Goal: Task Accomplishment & Management: Manage account settings

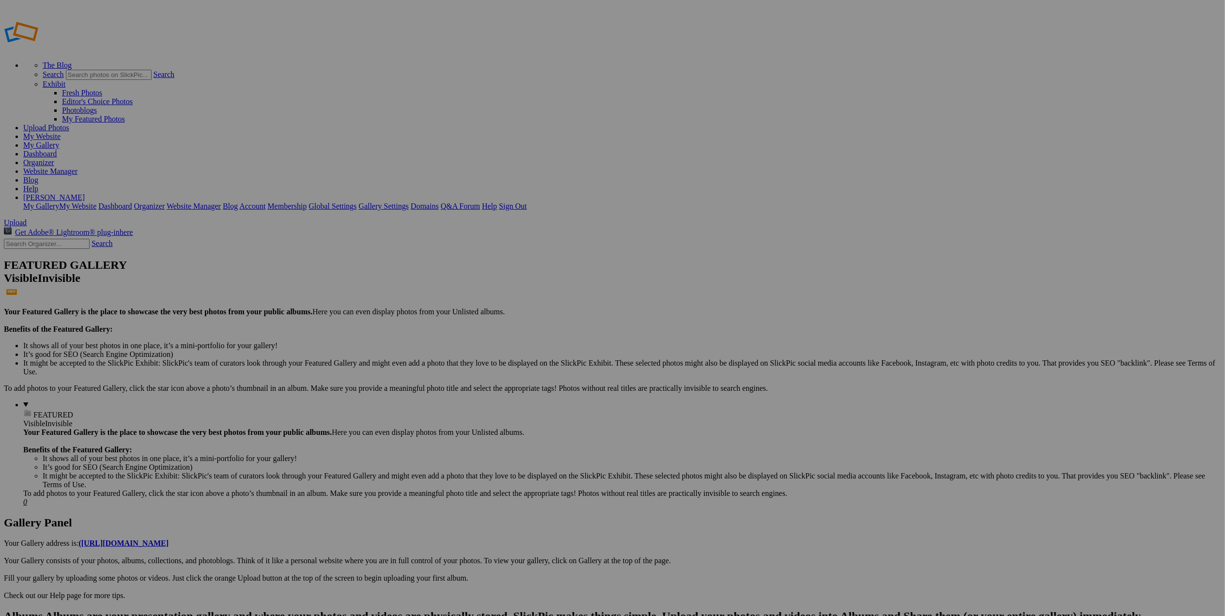
click at [548, 372] on span "Yes" at bounding box center [542, 372] width 11 height 8
click at [27, 218] on span "Upload" at bounding box center [15, 222] width 23 height 8
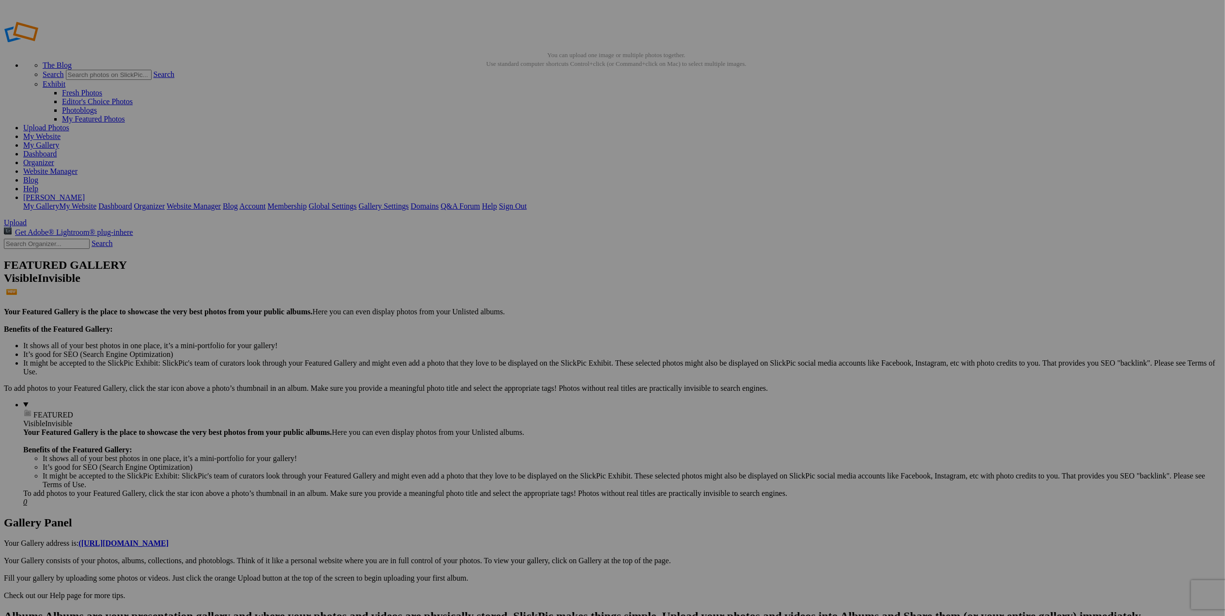
drag, startPoint x: 272, startPoint y: 152, endPoint x: 244, endPoint y: 304, distance: 155.1
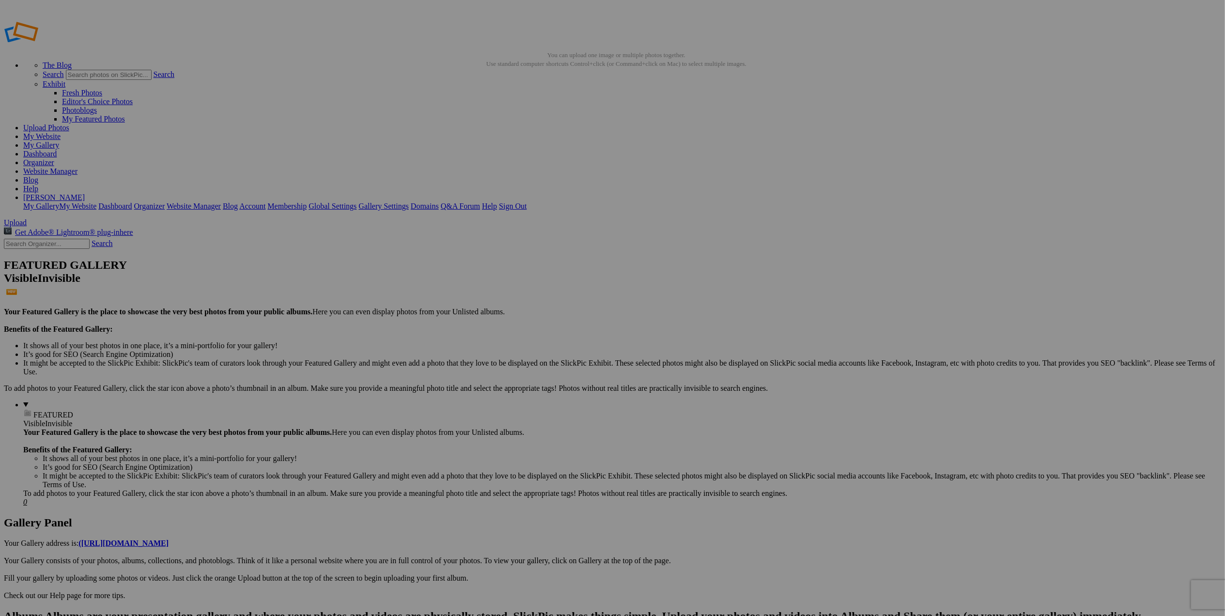
click at [548, 372] on span "Yes" at bounding box center [542, 372] width 11 height 8
click at [27, 218] on span "Upload" at bounding box center [15, 222] width 23 height 8
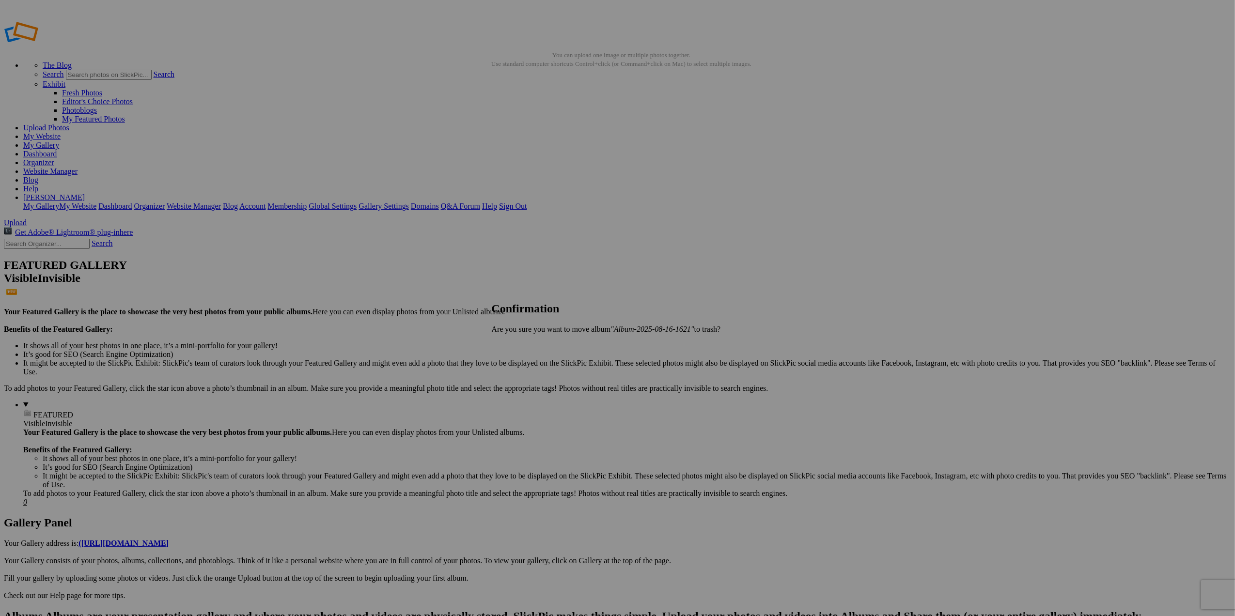
click at [524, 342] on span "Yes" at bounding box center [518, 345] width 11 height 8
click at [679, 344] on div "Click to Select" at bounding box center [612, 348] width 257 height 9
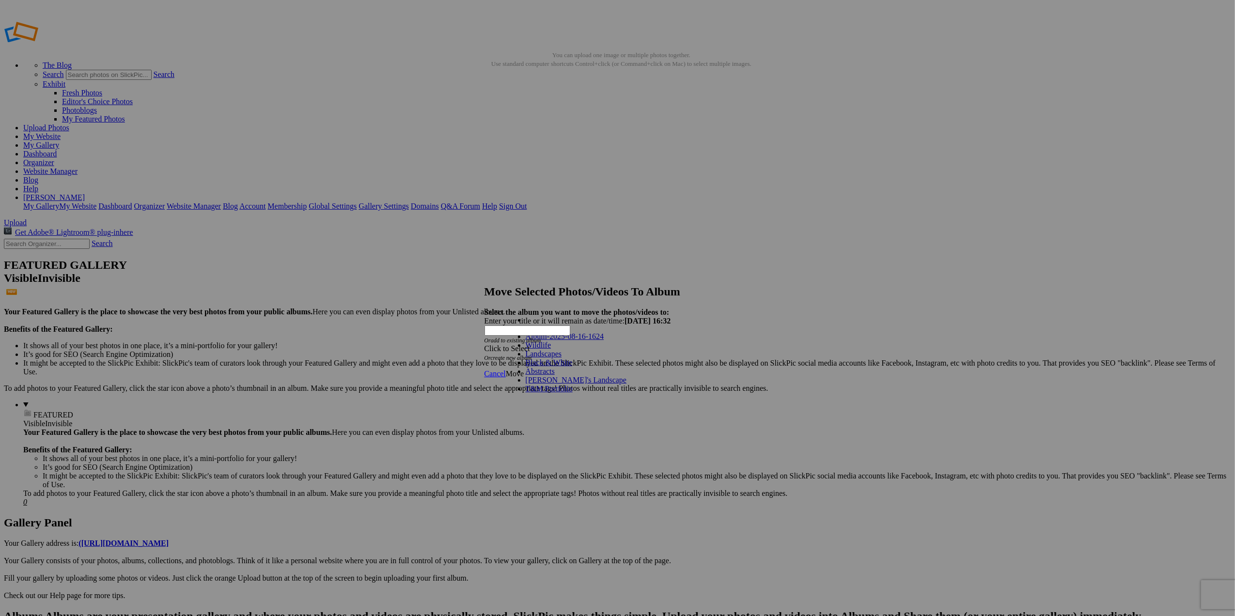
click at [538, 358] on link "Landscapes" at bounding box center [544, 354] width 36 height 8
click at [524, 370] on span "Move" at bounding box center [515, 374] width 18 height 8
click at [515, 343] on span "Ok" at bounding box center [511, 339] width 10 height 8
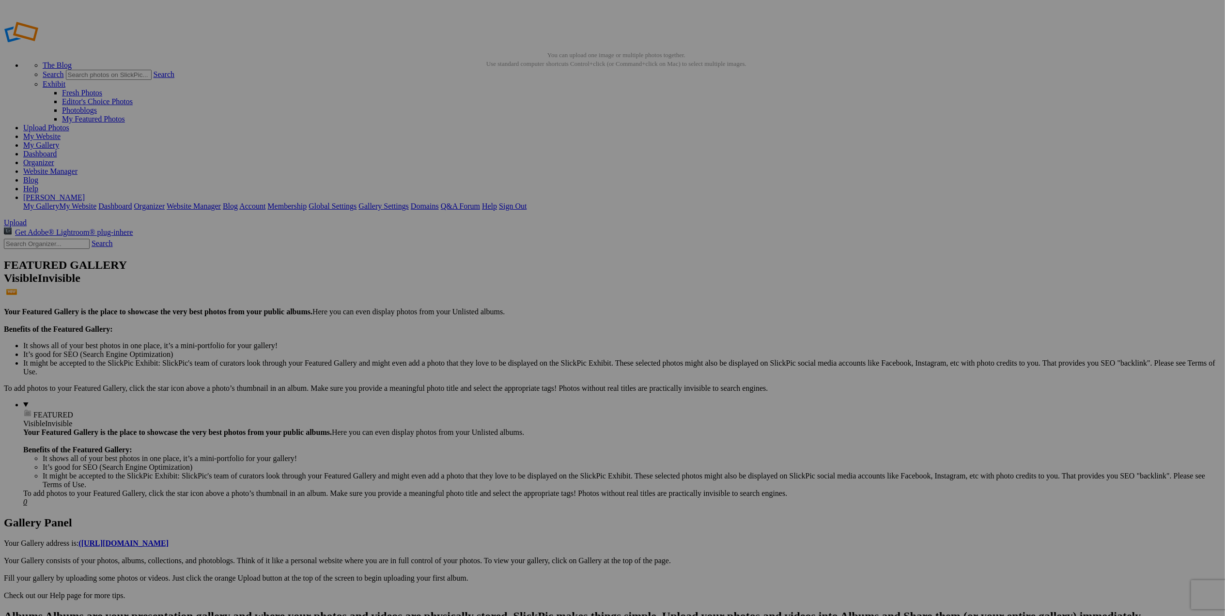
click at [524, 347] on span "Yes" at bounding box center [518, 345] width 11 height 8
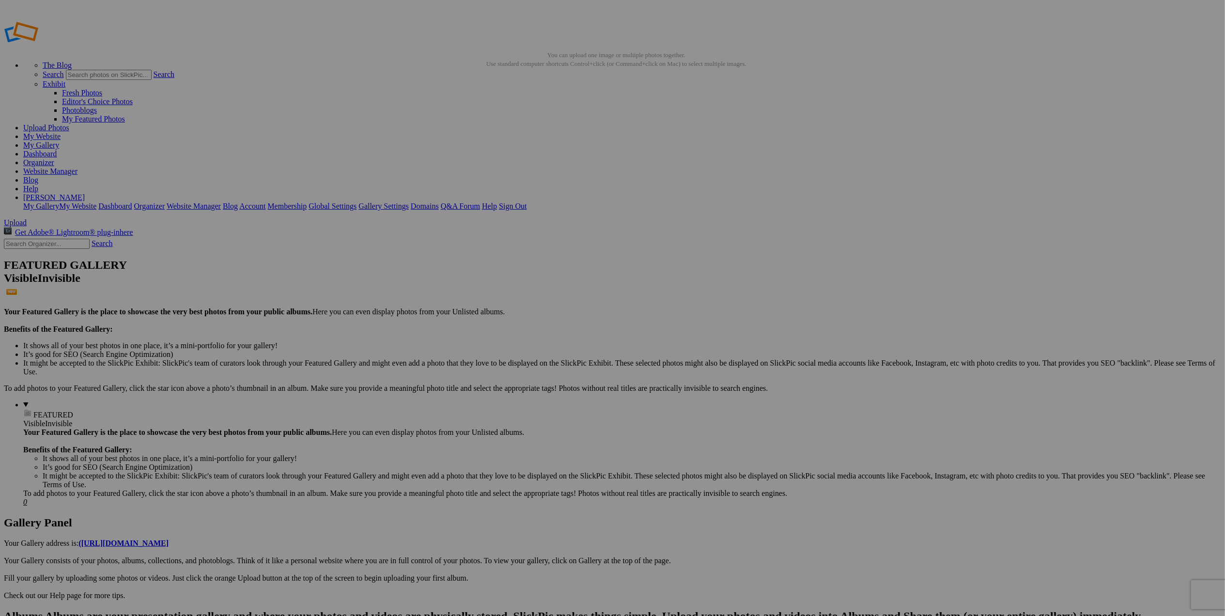
click at [289, 148] on img at bounding box center [269, 146] width 73 height 44
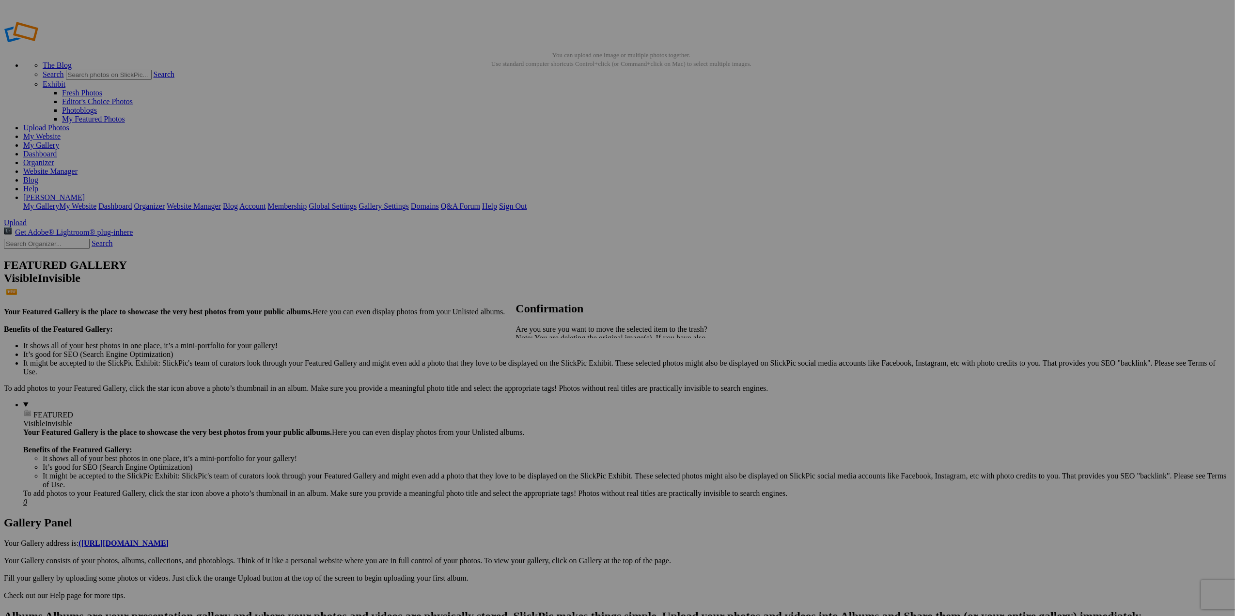
click at [548, 374] on link "Yes" at bounding box center [542, 372] width 11 height 8
drag, startPoint x: 0, startPoint y: 0, endPoint x: 396, endPoint y: 250, distance: 468.5
